Goal: Information Seeking & Learning: Learn about a topic

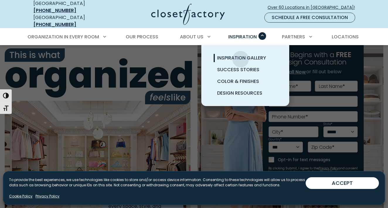
click at [240, 55] on span "Inspiration Gallery" at bounding box center [241, 57] width 49 height 7
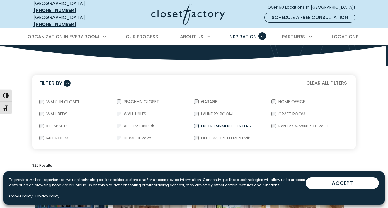
scroll to position [100, 0]
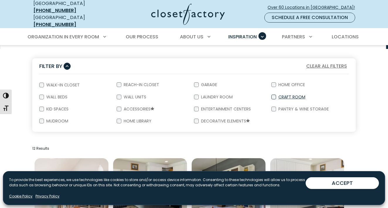
click at [276, 95] on label "Craft Room" at bounding box center [291, 97] width 30 height 4
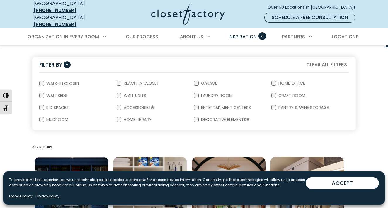
scroll to position [72, 0]
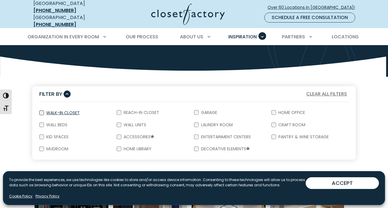
click at [44, 111] on label "Walk-In Closet" at bounding box center [62, 113] width 37 height 4
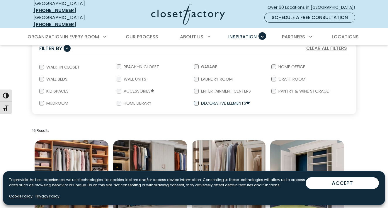
scroll to position [123, 0]
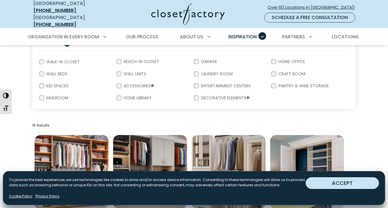
click at [319, 180] on button "ACCEPT" at bounding box center [341, 183] width 73 height 12
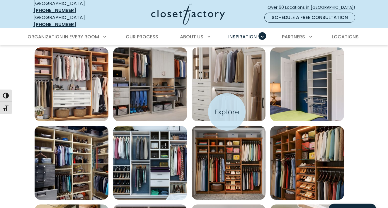
scroll to position [210, 0]
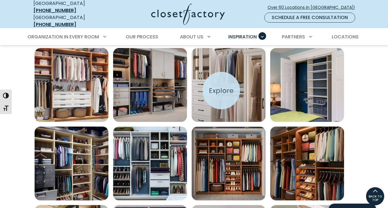
click at [221, 90] on img "Open inspiration gallery to preview enlarged image" at bounding box center [229, 85] width 74 height 74
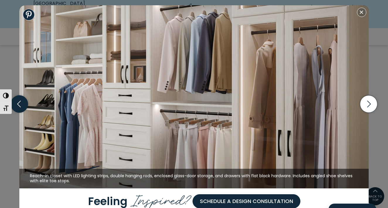
click at [27, 106] on icon "button" at bounding box center [19, 103] width 17 height 17
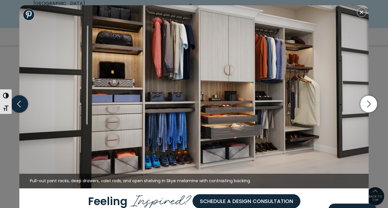
click at [27, 106] on icon "button" at bounding box center [19, 103] width 17 height 17
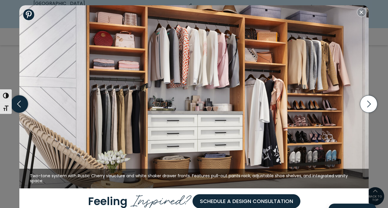
click at [27, 106] on icon "button" at bounding box center [19, 103] width 17 height 17
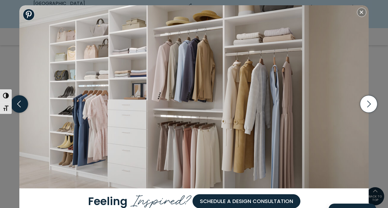
click at [22, 110] on icon "button" at bounding box center [19, 103] width 17 height 17
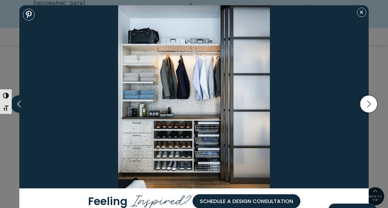
click at [21, 109] on icon "button" at bounding box center [19, 103] width 17 height 17
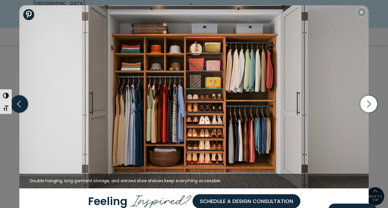
click at [21, 109] on icon "button" at bounding box center [19, 103] width 17 height 17
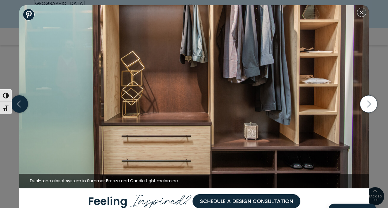
click at [21, 109] on icon "button" at bounding box center [19, 103] width 17 height 17
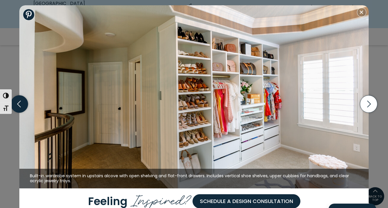
click at [20, 106] on icon "button" at bounding box center [19, 103] width 17 height 17
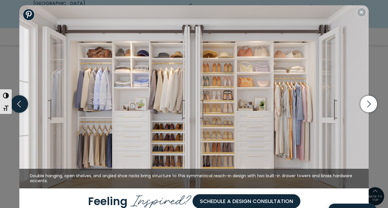
click at [20, 106] on icon "button" at bounding box center [19, 103] width 17 height 17
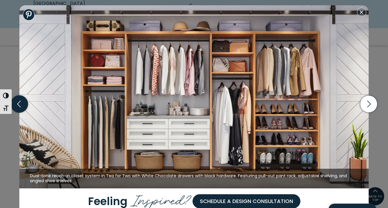
click at [20, 106] on icon "button" at bounding box center [19, 103] width 17 height 17
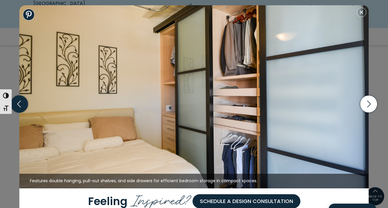
click at [20, 106] on icon "button" at bounding box center [19, 103] width 17 height 17
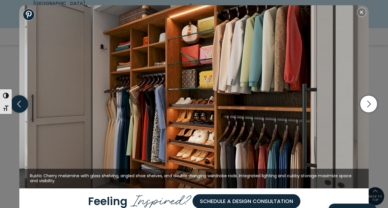
click at [20, 106] on icon "button" at bounding box center [19, 103] width 17 height 17
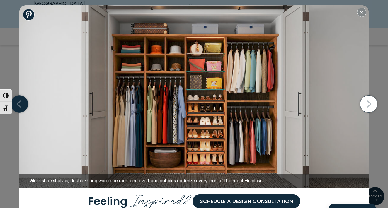
click at [20, 106] on icon "button" at bounding box center [19, 103] width 17 height 17
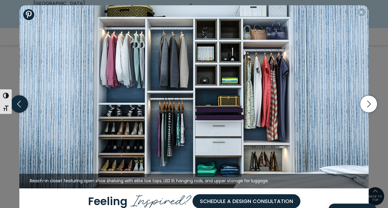
click at [20, 106] on icon "button" at bounding box center [19, 103] width 17 height 17
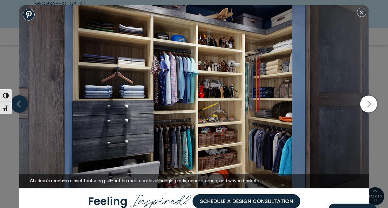
click at [20, 106] on icon "button" at bounding box center [19, 103] width 17 height 17
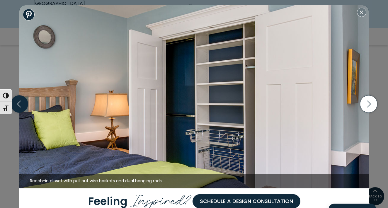
click at [20, 106] on icon "button" at bounding box center [19, 103] width 17 height 17
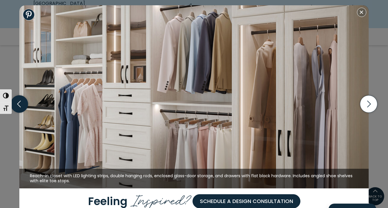
click at [20, 106] on icon "button" at bounding box center [19, 103] width 17 height 17
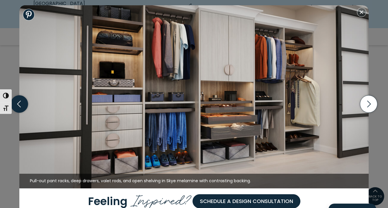
click at [20, 106] on icon "button" at bounding box center [19, 103] width 17 height 17
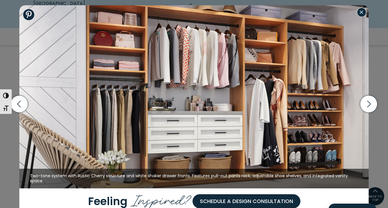
click at [361, 12] on button "Close modal" at bounding box center [361, 12] width 9 height 9
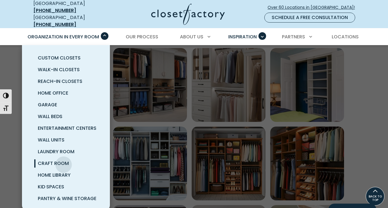
click at [64, 160] on span "Craft Room" at bounding box center [53, 163] width 31 height 7
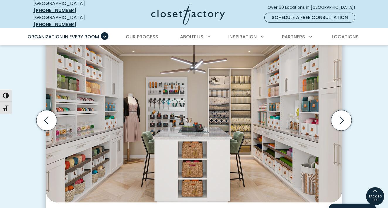
scroll to position [182, 0]
click at [341, 120] on icon "Next slide" at bounding box center [341, 120] width 20 height 20
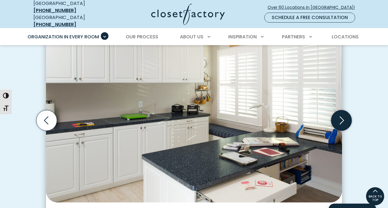
click at [341, 120] on icon "Next slide" at bounding box center [341, 120] width 20 height 20
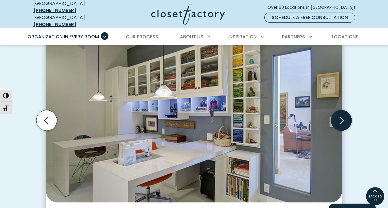
click at [341, 120] on icon "Next slide" at bounding box center [341, 120] width 20 height 20
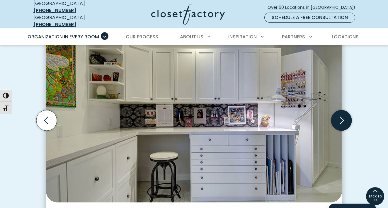
click at [341, 120] on icon "Next slide" at bounding box center [341, 120] width 20 height 20
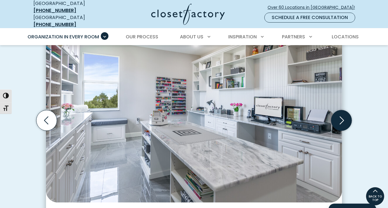
click at [341, 120] on icon "Next slide" at bounding box center [341, 120] width 20 height 20
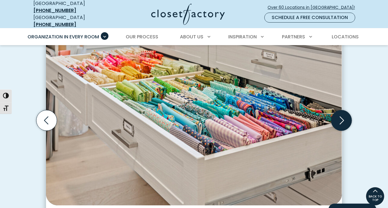
click at [341, 120] on icon "Next slide" at bounding box center [341, 120] width 20 height 20
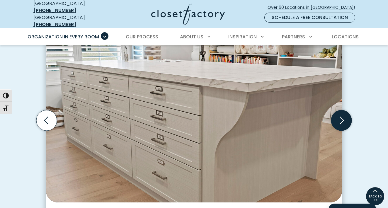
click at [341, 120] on icon "Next slide" at bounding box center [341, 120] width 20 height 20
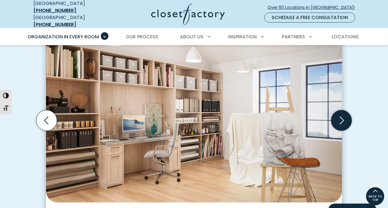
click at [341, 120] on icon "Next slide" at bounding box center [341, 120] width 20 height 20
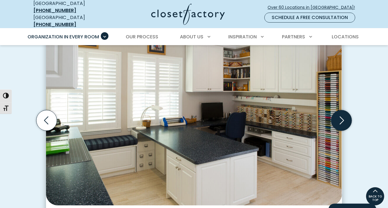
click at [341, 120] on icon "Next slide" at bounding box center [341, 120] width 20 height 20
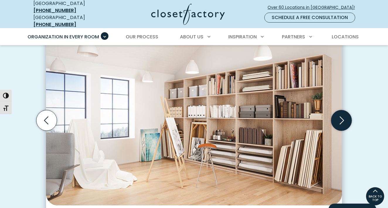
click at [341, 120] on icon "Next slide" at bounding box center [341, 120] width 20 height 20
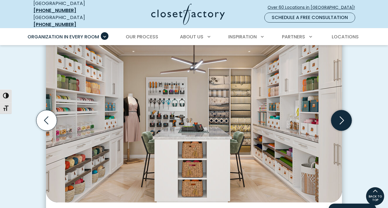
click at [340, 119] on icon "Next slide" at bounding box center [341, 121] width 4 height 8
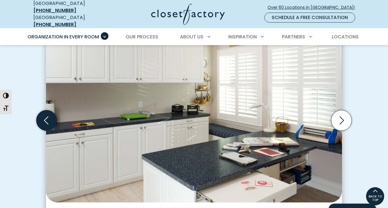
click at [42, 122] on icon "Previous slide" at bounding box center [46, 120] width 20 height 20
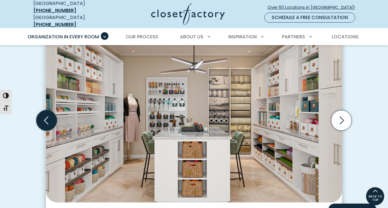
click at [46, 120] on icon "Previous slide" at bounding box center [46, 120] width 20 height 20
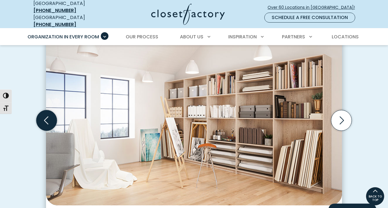
click at [46, 120] on icon "Previous slide" at bounding box center [46, 120] width 20 height 20
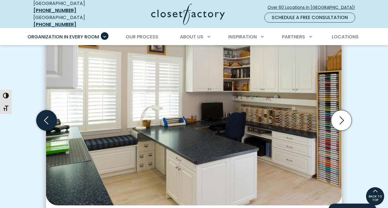
click at [46, 120] on icon "Previous slide" at bounding box center [46, 120] width 20 height 20
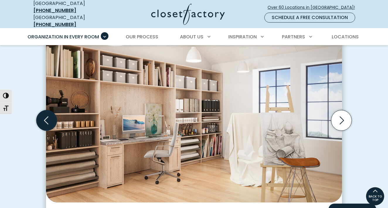
click at [46, 120] on icon "Previous slide" at bounding box center [46, 120] width 20 height 20
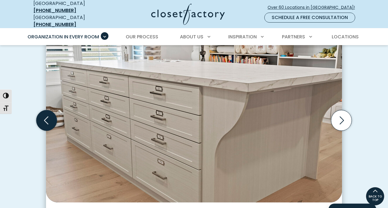
click at [46, 120] on icon "Previous slide" at bounding box center [46, 120] width 20 height 20
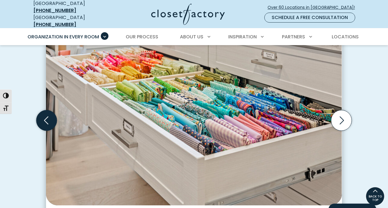
click at [46, 120] on icon "Previous slide" at bounding box center [46, 120] width 20 height 20
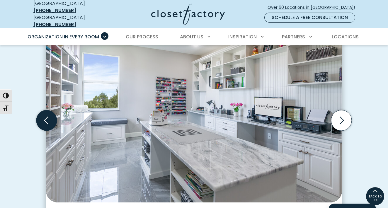
click at [46, 120] on icon "Previous slide" at bounding box center [46, 120] width 20 height 20
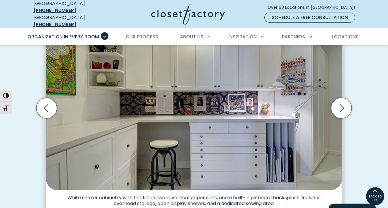
scroll to position [194, 0]
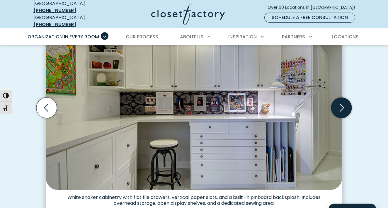
click at [339, 106] on icon "Next slide" at bounding box center [341, 108] width 20 height 20
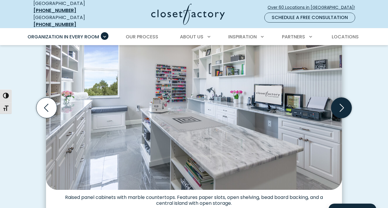
click at [339, 106] on icon "Next slide" at bounding box center [341, 108] width 20 height 20
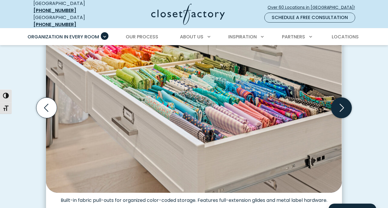
click at [339, 106] on icon "Next slide" at bounding box center [341, 108] width 20 height 20
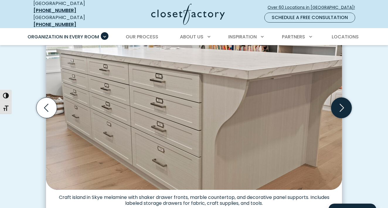
click at [339, 106] on icon "Next slide" at bounding box center [341, 108] width 20 height 20
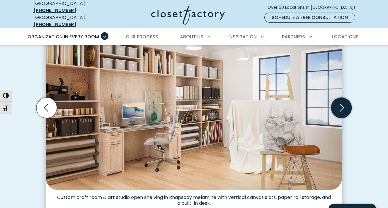
click at [339, 106] on icon "Next slide" at bounding box center [341, 108] width 20 height 20
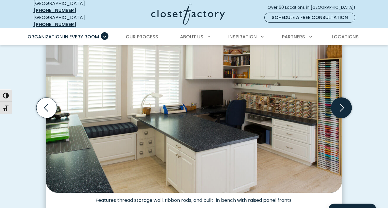
click at [339, 106] on icon "Next slide" at bounding box center [341, 108] width 20 height 20
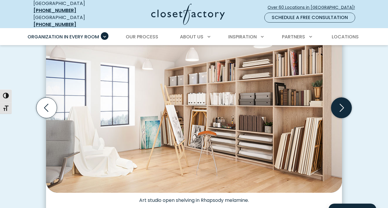
click at [340, 105] on icon "Next slide" at bounding box center [341, 108] width 20 height 20
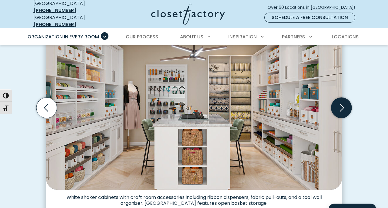
click at [339, 105] on icon "Next slide" at bounding box center [341, 108] width 20 height 20
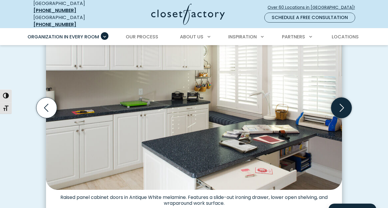
click at [339, 105] on icon "Next slide" at bounding box center [341, 108] width 20 height 20
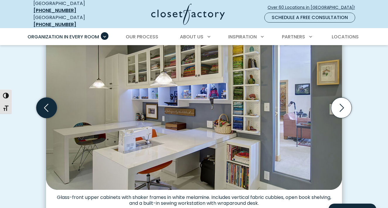
click at [47, 108] on icon "Previous slide" at bounding box center [46, 108] width 20 height 20
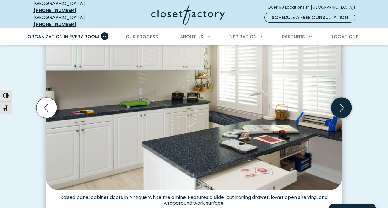
click at [343, 106] on icon "Next slide" at bounding box center [341, 108] width 20 height 20
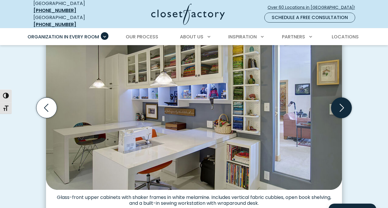
click at [341, 105] on icon "Next slide" at bounding box center [341, 108] width 4 height 8
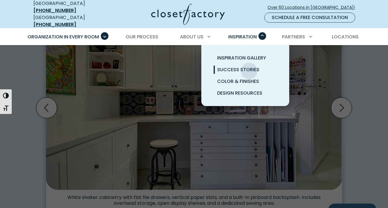
click at [249, 66] on span "Success Stories" at bounding box center [238, 69] width 42 height 7
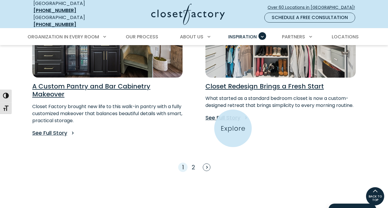
scroll to position [485, 0]
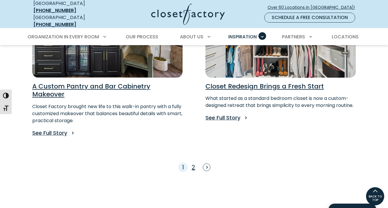
click at [192, 163] on link "2" at bounding box center [194, 167] width 4 height 8
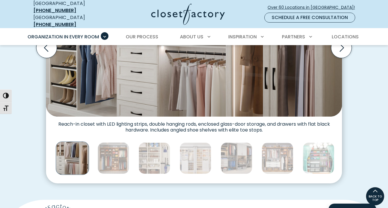
scroll to position [213, 0]
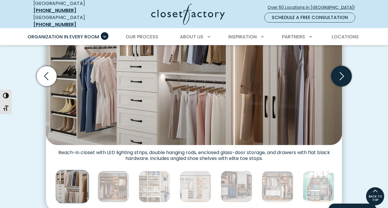
click at [341, 72] on icon "Next slide" at bounding box center [341, 76] width 20 height 20
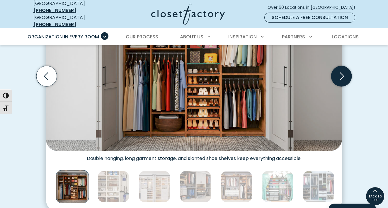
click at [341, 72] on icon "Next slide" at bounding box center [341, 76] width 20 height 20
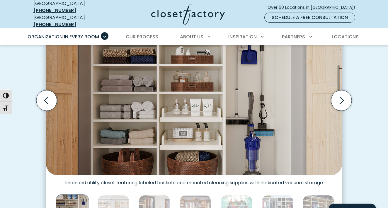
scroll to position [190, 0]
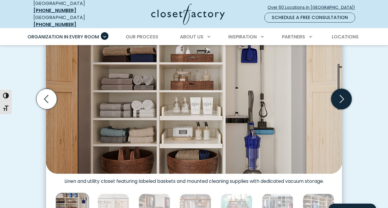
click at [343, 97] on icon "Next slide" at bounding box center [341, 99] width 20 height 20
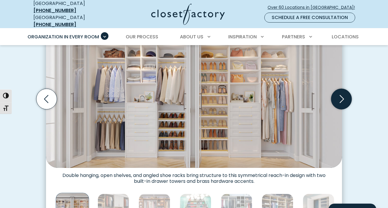
click at [343, 97] on icon "Next slide" at bounding box center [341, 99] width 20 height 20
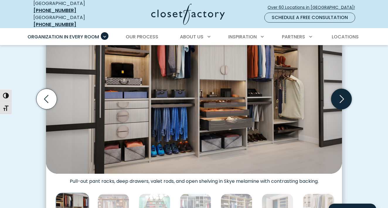
click at [343, 97] on icon "Next slide" at bounding box center [341, 99] width 20 height 20
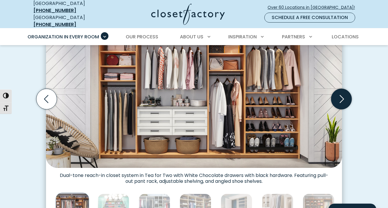
click at [343, 97] on icon "Next slide" at bounding box center [341, 99] width 20 height 20
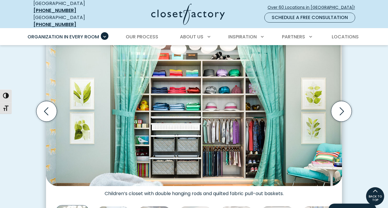
scroll to position [178, 0]
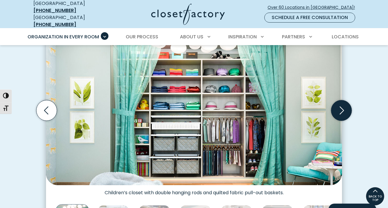
click at [341, 106] on icon "Next slide" at bounding box center [341, 110] width 20 height 20
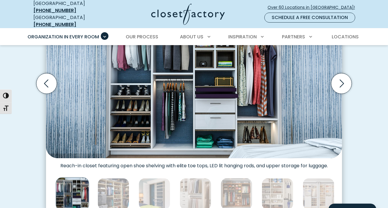
scroll to position [206, 0]
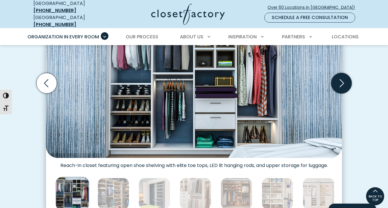
click at [332, 82] on icon "Next slide" at bounding box center [341, 83] width 20 height 20
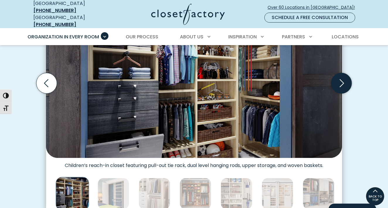
click at [332, 82] on icon "Next slide" at bounding box center [341, 83] width 20 height 20
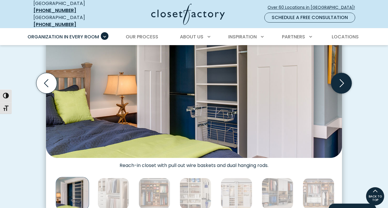
click at [332, 82] on icon "Next slide" at bounding box center [341, 83] width 20 height 20
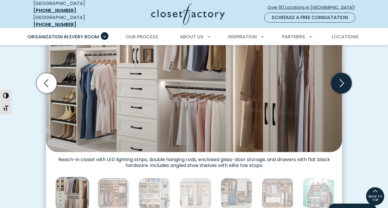
click at [334, 82] on icon "Next slide" at bounding box center [341, 83] width 20 height 20
